Goal: Information Seeking & Learning: Learn about a topic

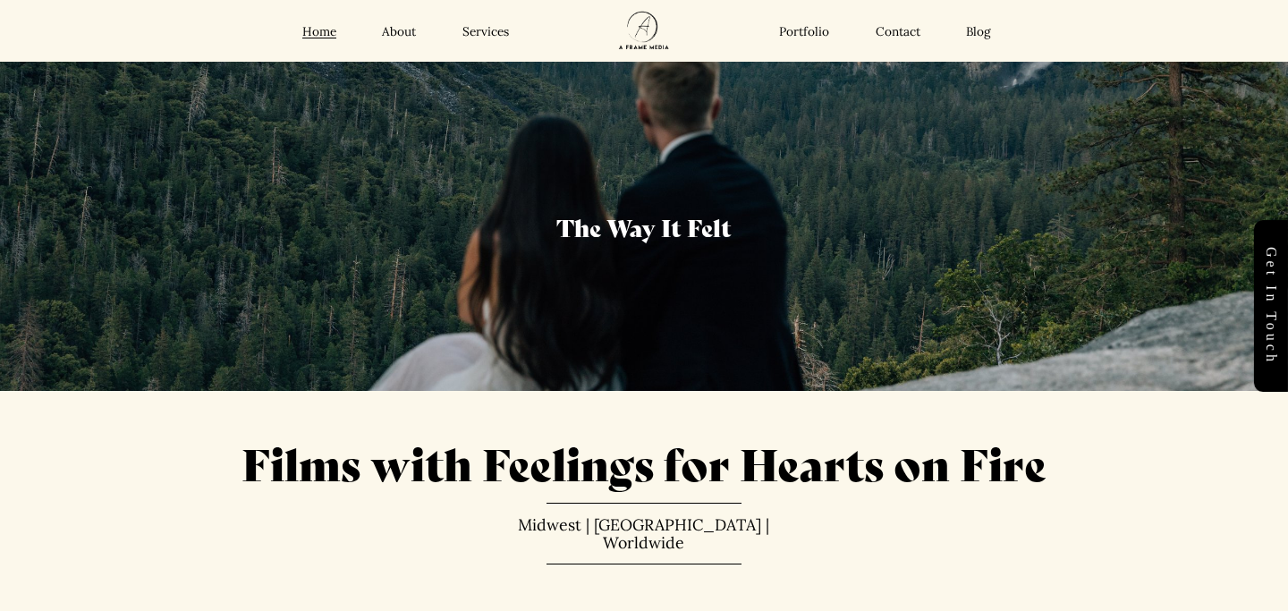
click at [480, 42] on div "Home About Services Portfolio Contact Blog Home About" at bounding box center [644, 31] width 1135 height 62
click at [480, 35] on link "Services" at bounding box center [486, 31] width 47 height 16
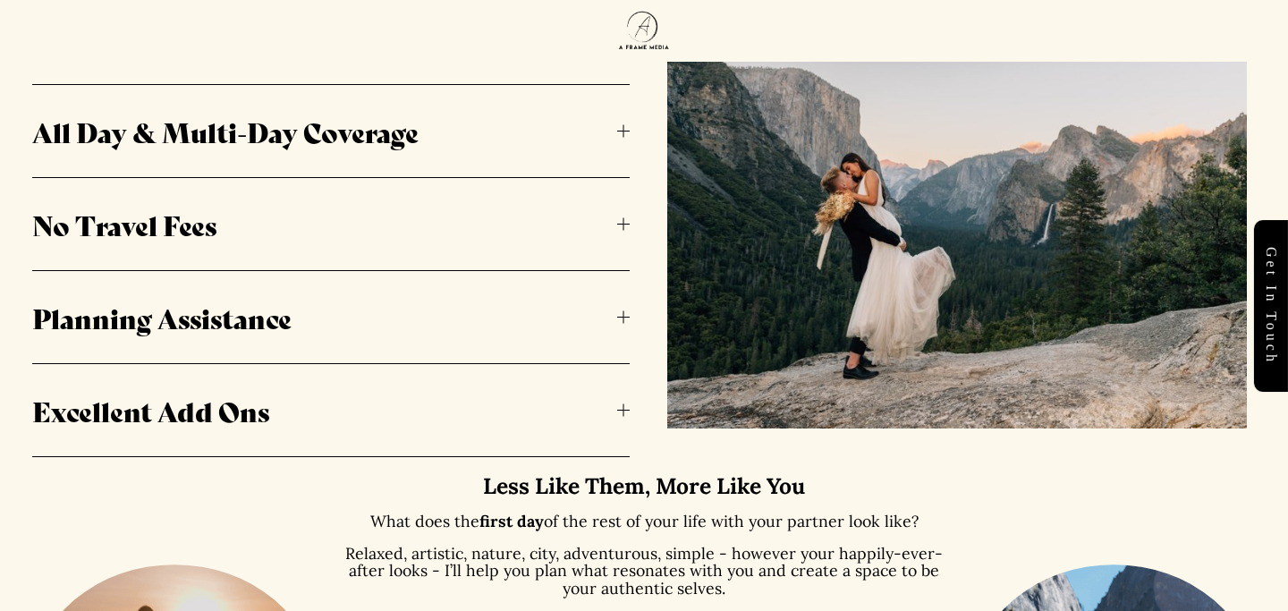
scroll to position [785, 0]
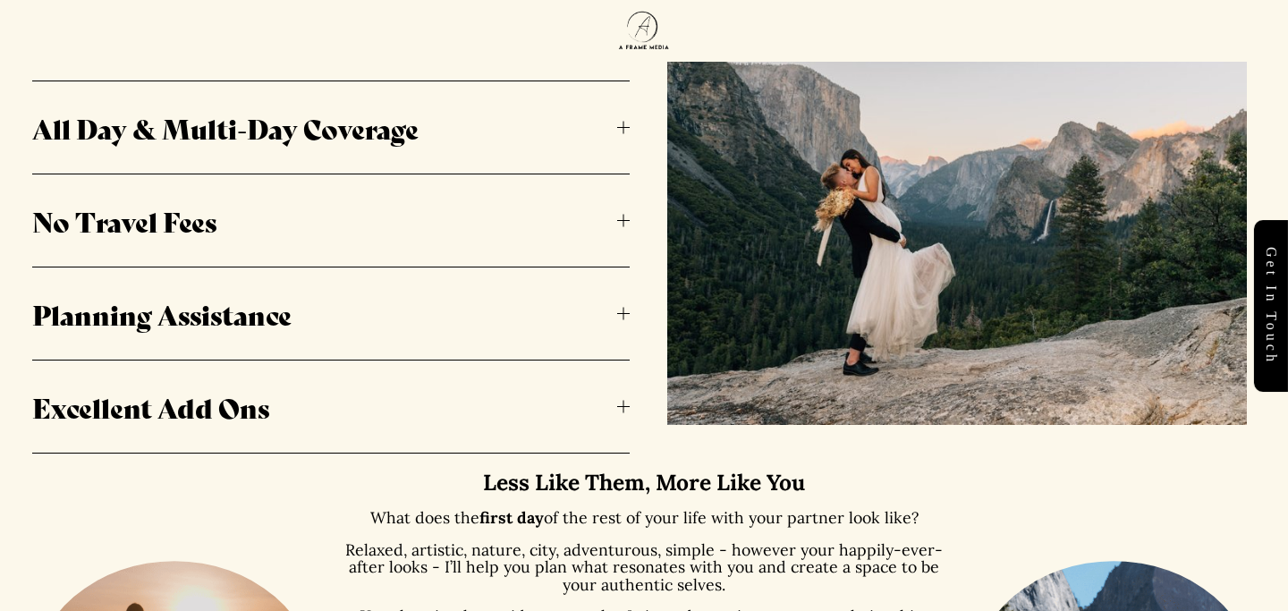
click at [489, 146] on button "All Day & Multi-Day Coverage" at bounding box center [331, 127] width 598 height 92
click at [623, 137] on button "All Day & Multi-Day Coverage" at bounding box center [331, 127] width 598 height 92
click at [624, 122] on div at bounding box center [624, 127] width 1 height 13
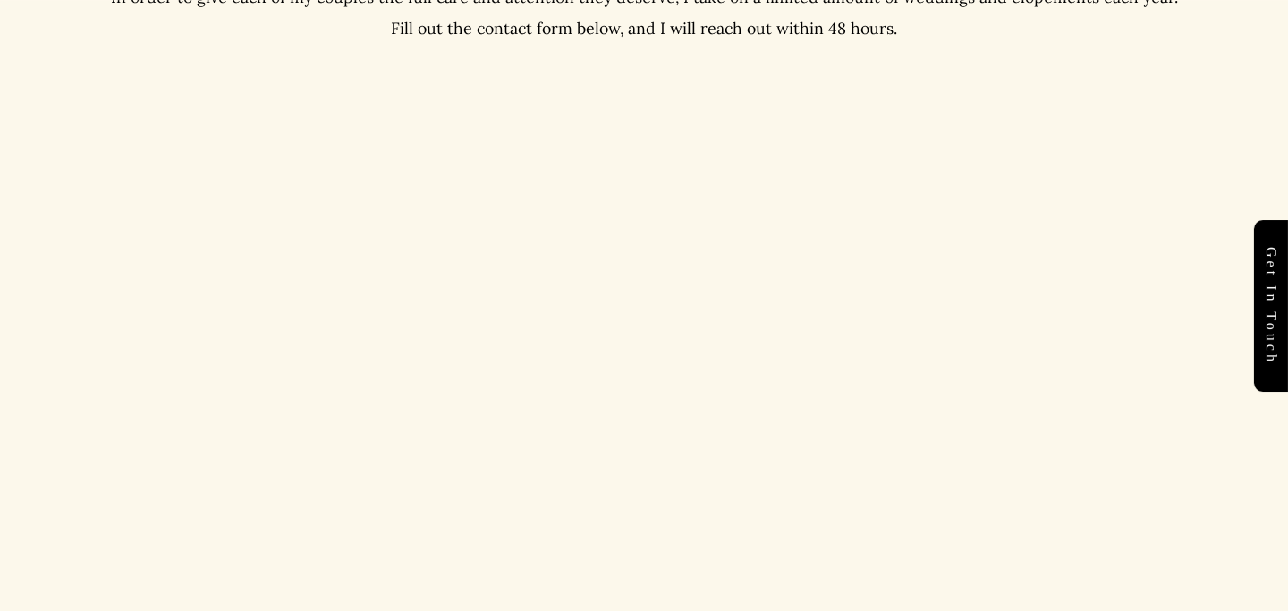
scroll to position [4823, 0]
